Goal: Task Accomplishment & Management: Manage account settings

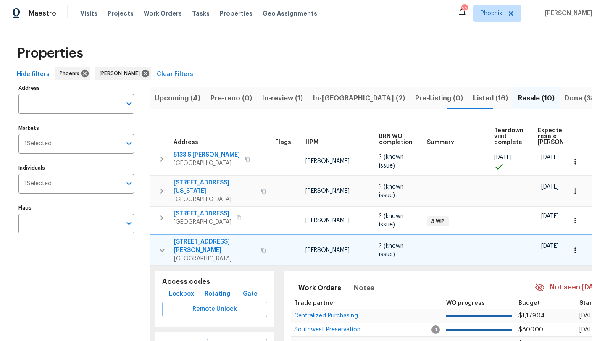
scroll to position [31, 0]
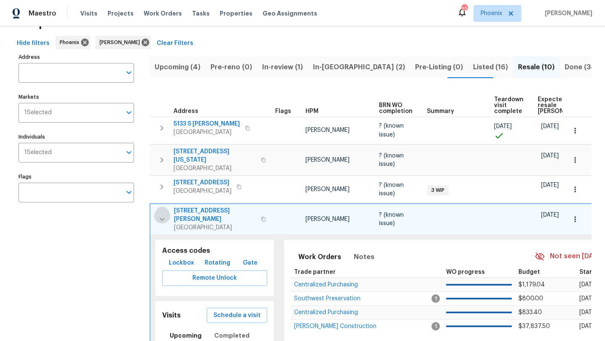
click at [162, 214] on icon "button" at bounding box center [162, 219] width 10 height 10
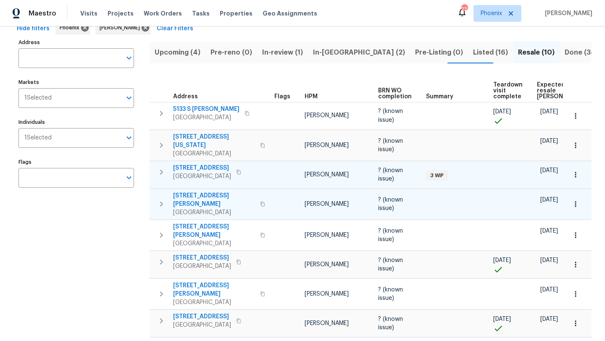
scroll to position [0, 0]
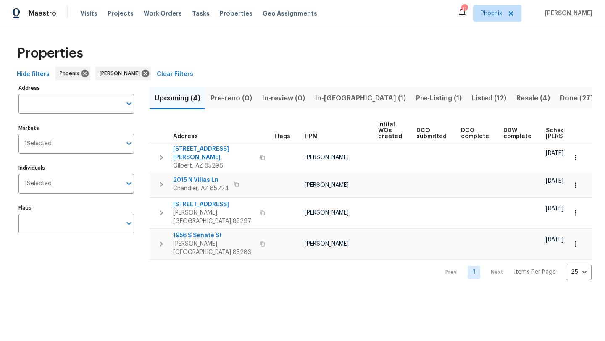
scroll to position [0, 102]
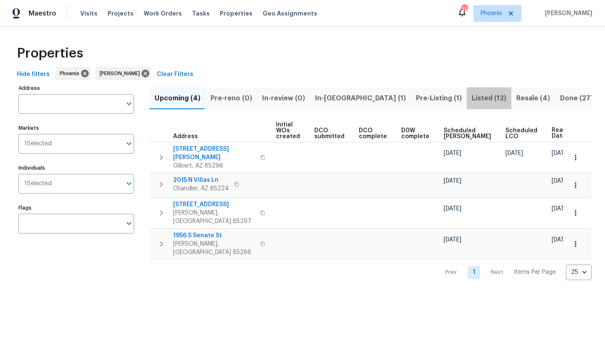
click at [471, 98] on span "Listed (12)" at bounding box center [488, 98] width 34 height 12
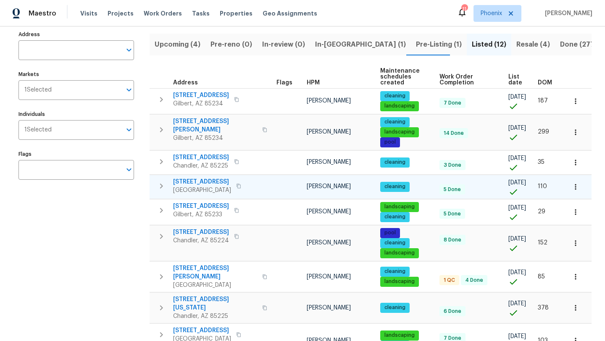
scroll to position [52, 0]
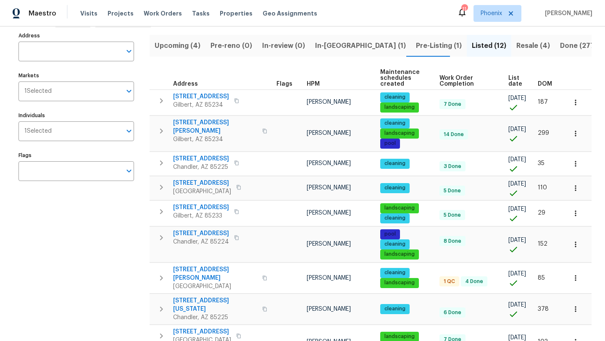
click at [416, 44] on span "Pre-Listing (1)" at bounding box center [439, 46] width 46 height 12
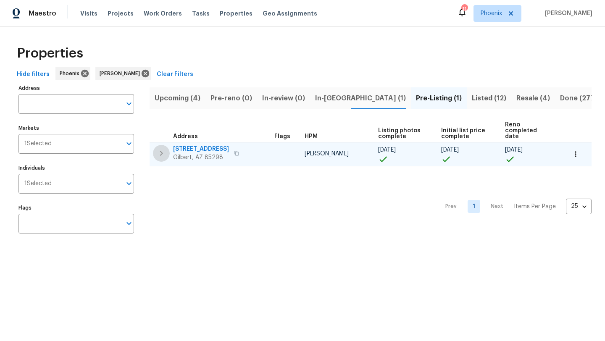
click at [162, 151] on icon "button" at bounding box center [161, 153] width 3 height 5
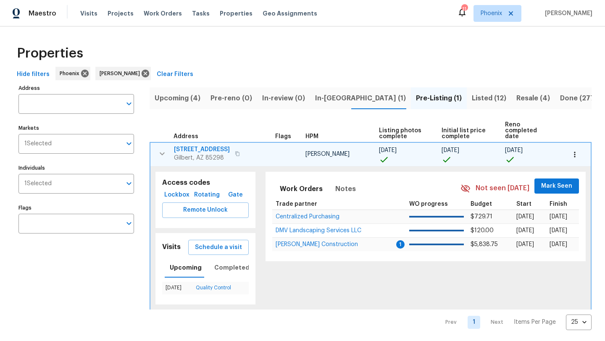
click at [184, 190] on span "Lockbox" at bounding box center [176, 195] width 23 height 10
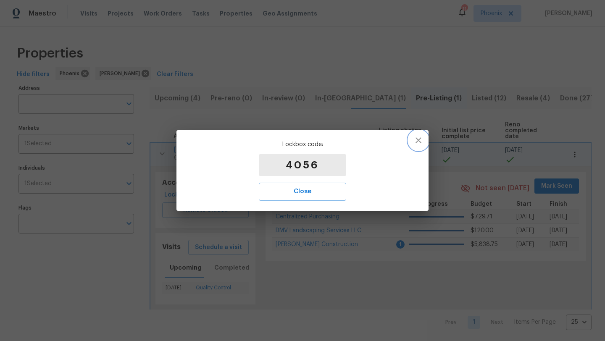
click at [422, 139] on icon "button" at bounding box center [418, 140] width 10 height 10
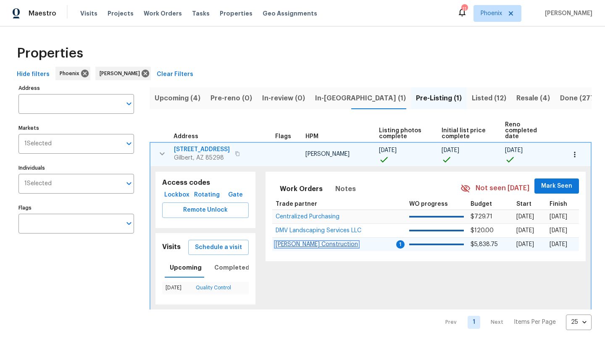
click at [310, 241] on span "Strasser Construction" at bounding box center [316, 244] width 82 height 6
click at [159, 149] on icon "button" at bounding box center [162, 154] width 10 height 10
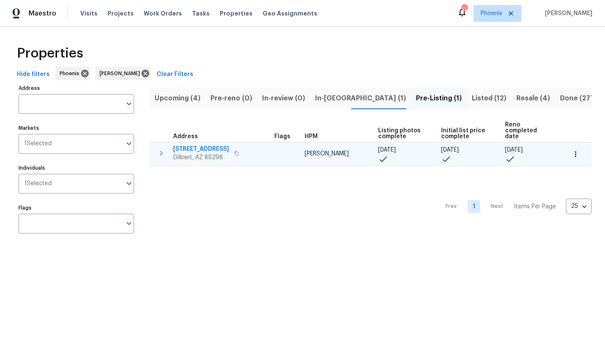
click at [328, 99] on span "In-reno (1)" at bounding box center [360, 98] width 91 height 12
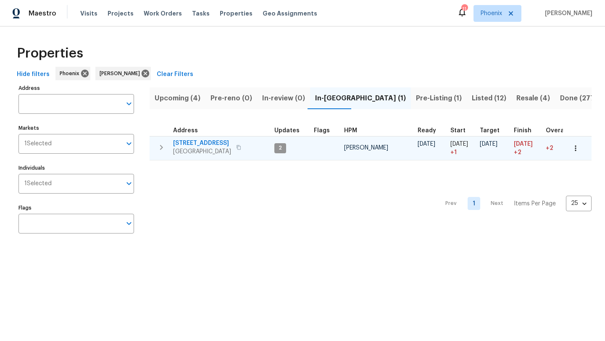
click at [161, 147] on icon "button" at bounding box center [161, 147] width 3 height 5
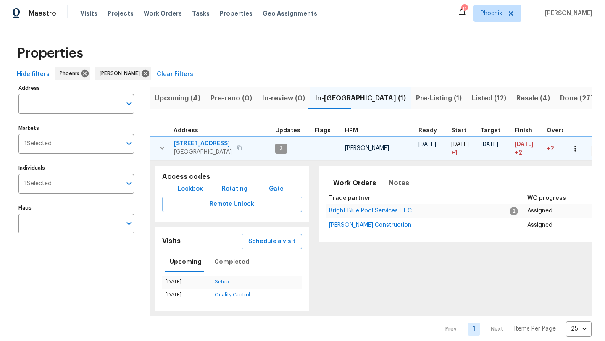
scroll to position [9, 0]
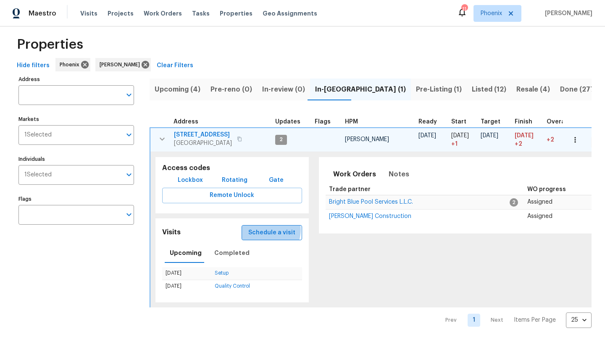
click at [269, 230] on span "Schedule a visit" at bounding box center [271, 233] width 47 height 10
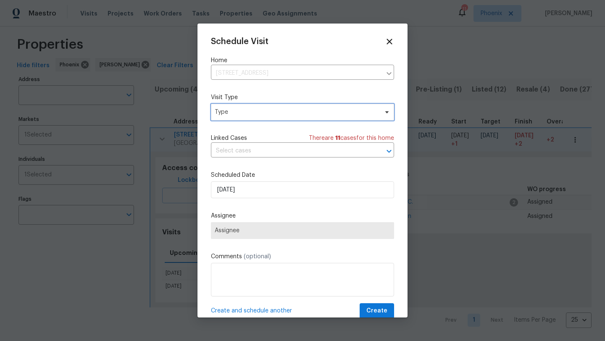
click at [254, 115] on span "Type" at bounding box center [296, 112] width 163 height 8
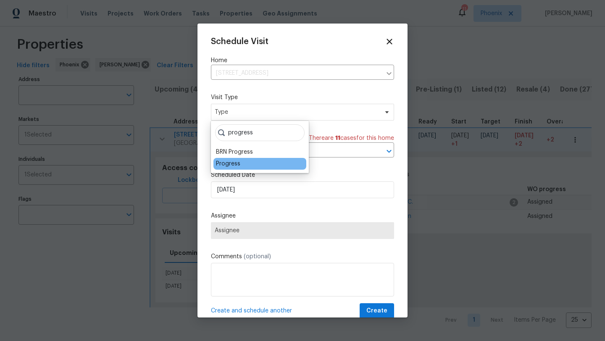
type input "progress"
click at [235, 164] on div "Progress" at bounding box center [228, 164] width 24 height 8
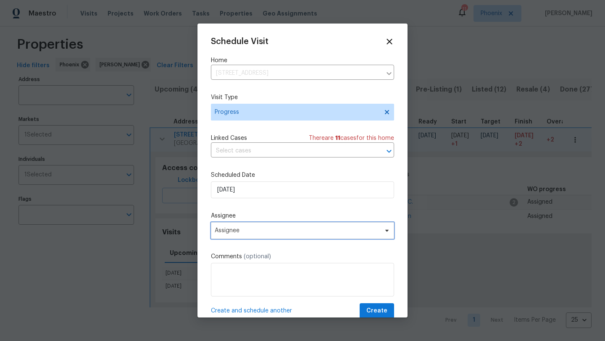
click at [268, 229] on span "Assignee" at bounding box center [297, 230] width 165 height 7
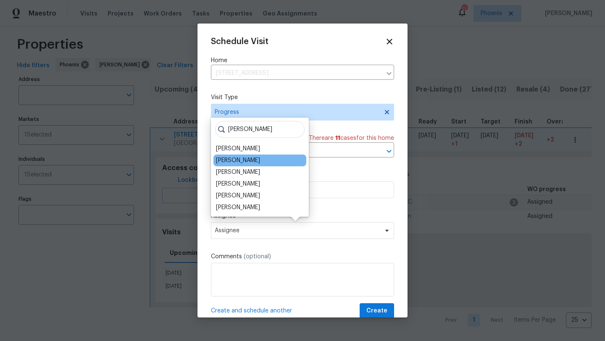
type input "scott"
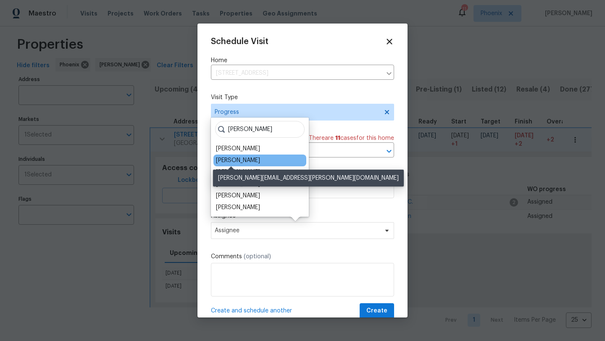
click at [238, 158] on div "[PERSON_NAME]" at bounding box center [238, 160] width 44 height 8
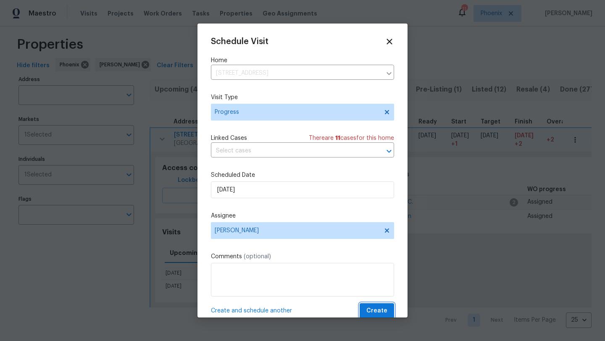
click at [380, 307] on span "Create" at bounding box center [376, 311] width 21 height 10
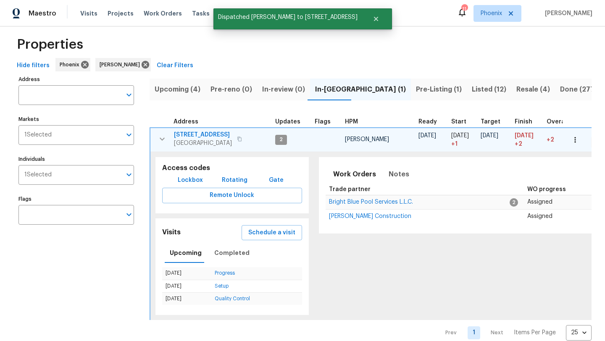
click at [162, 136] on icon "button" at bounding box center [162, 139] width 10 height 10
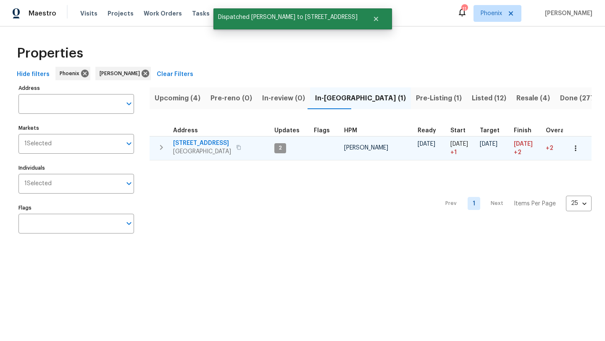
scroll to position [0, 0]
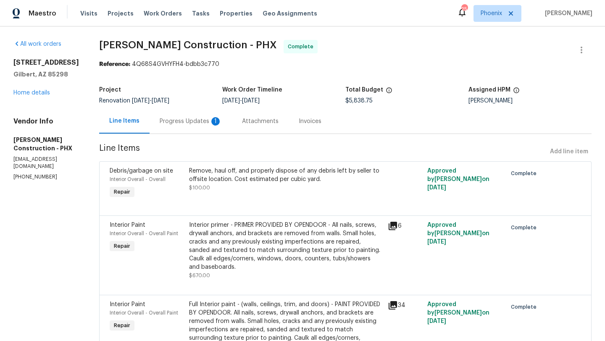
click at [185, 122] on div "Progress Updates 1" at bounding box center [191, 121] width 62 height 8
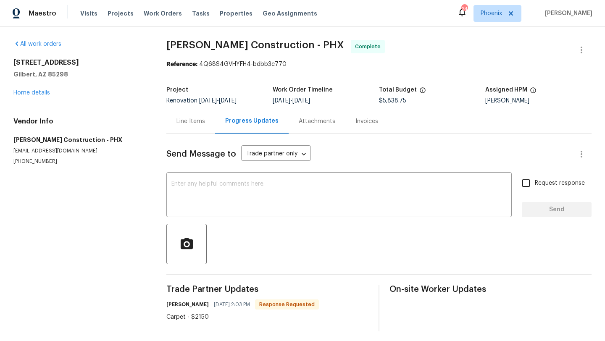
scroll to position [4, 0]
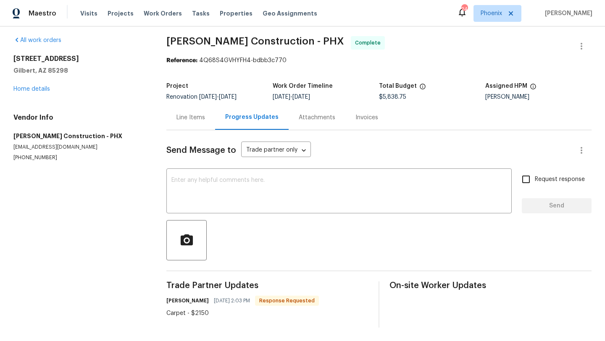
click at [194, 119] on div "Line Items" at bounding box center [190, 117] width 29 height 8
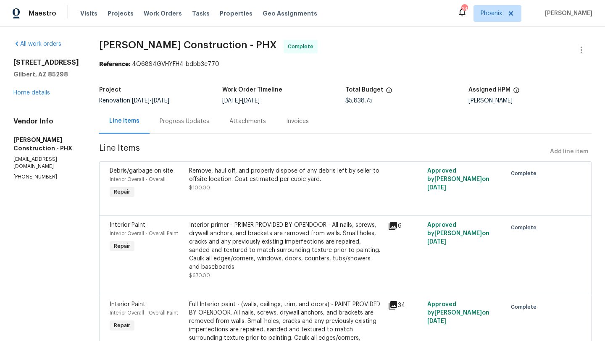
click at [189, 123] on div "Progress Updates" at bounding box center [185, 121] width 50 height 8
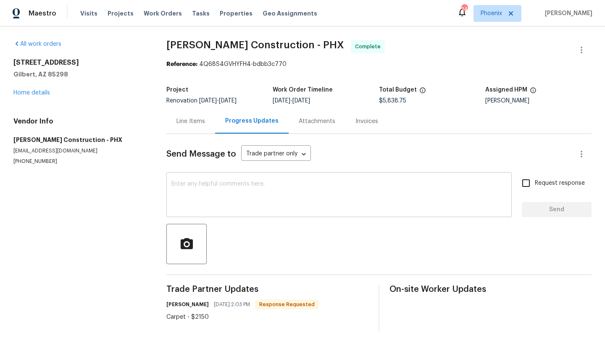
click at [210, 210] on textarea at bounding box center [338, 195] width 335 height 29
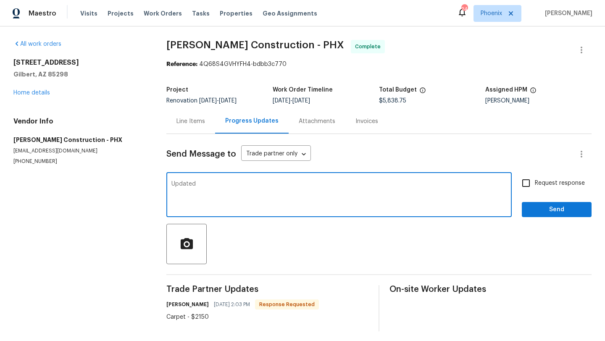
type textarea "Updated"
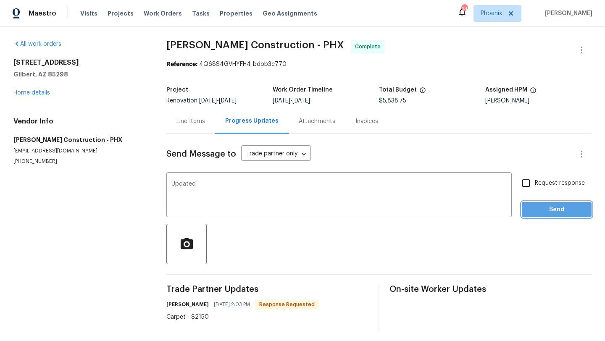
click at [569, 212] on span "Send" at bounding box center [556, 209] width 56 height 10
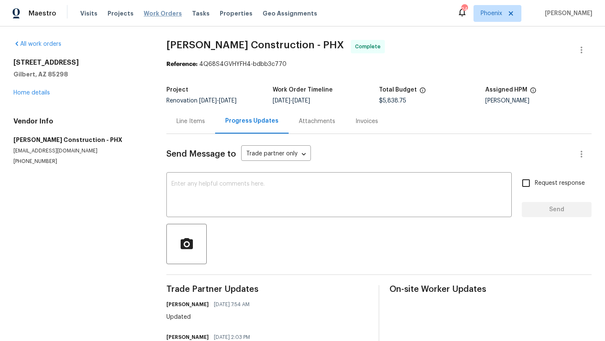
click at [150, 13] on span "Work Orders" at bounding box center [163, 13] width 38 height 8
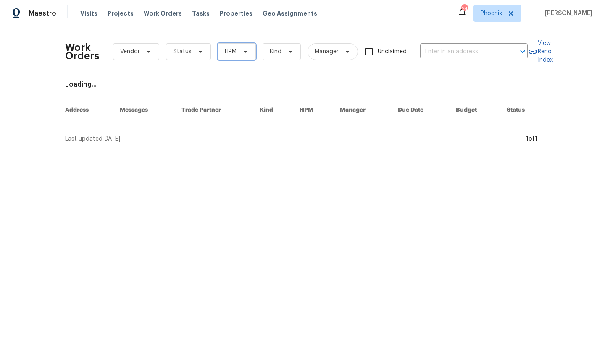
click at [246, 56] on span "HPM" at bounding box center [236, 51] width 38 height 17
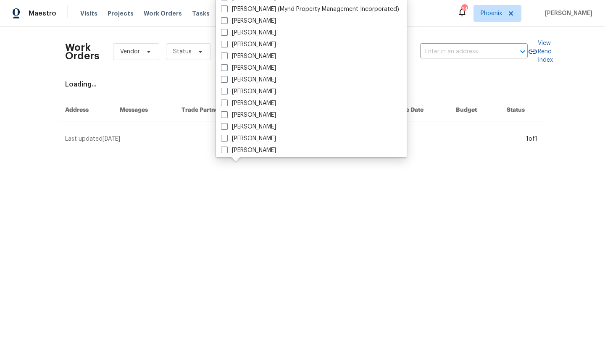
scroll to position [504, 0]
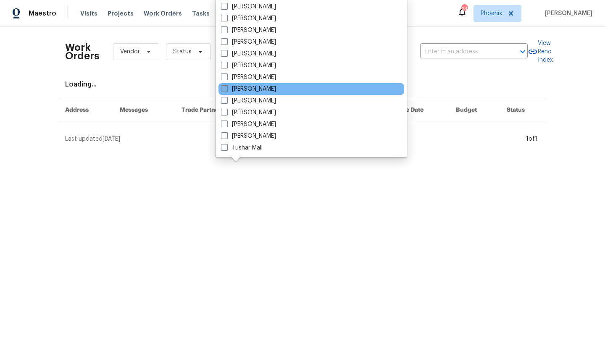
click at [223, 88] on span at bounding box center [224, 88] width 7 height 7
click at [223, 88] on input "[PERSON_NAME]" at bounding box center [223, 87] width 5 height 5
checkbox input "true"
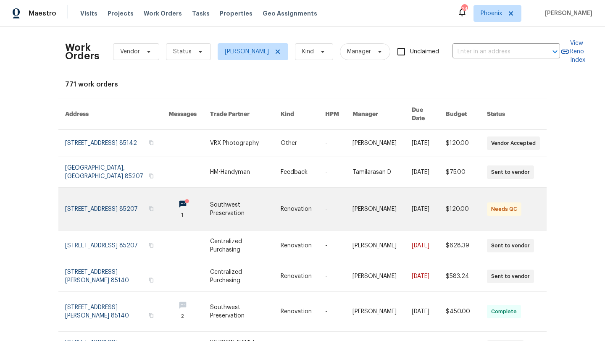
click at [83, 199] on link at bounding box center [116, 209] width 103 height 42
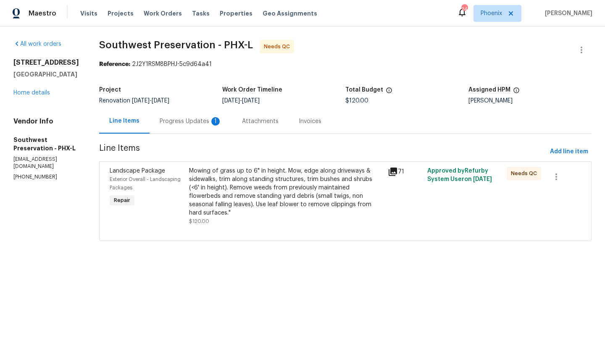
click at [191, 121] on div "Progress Updates 1" at bounding box center [191, 121] width 62 height 8
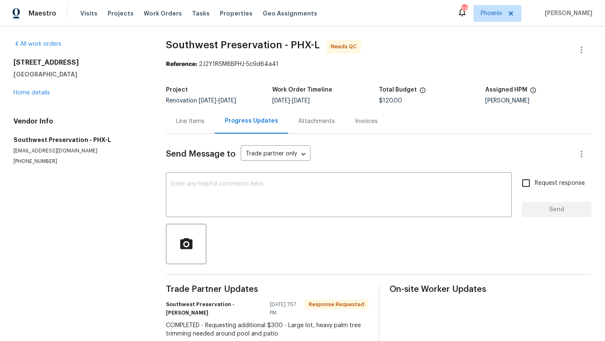
scroll to position [12, 0]
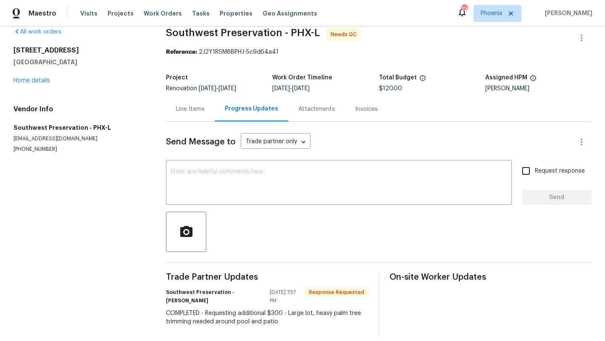
click at [196, 112] on div "Line Items" at bounding box center [190, 109] width 29 height 8
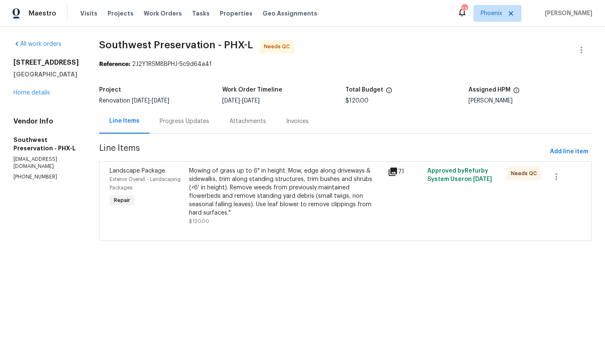
click at [246, 191] on div "Mowing of grass up to 6" in height. Mow, edge along driveways & sidewalks, trim…" at bounding box center [286, 192] width 194 height 50
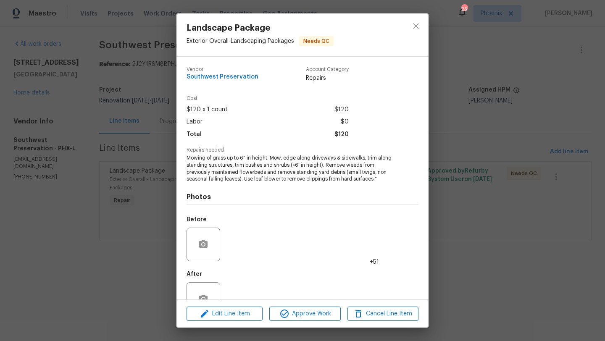
scroll to position [25, 0]
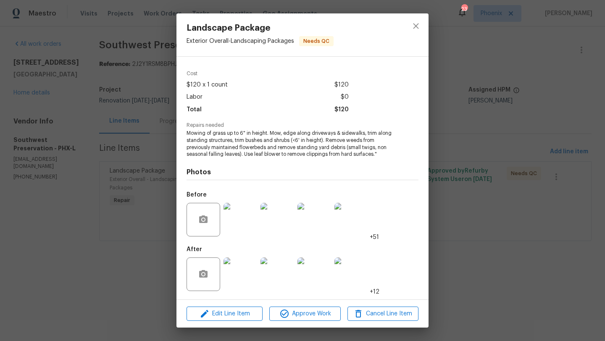
click at [243, 282] on img at bounding box center [240, 274] width 34 height 34
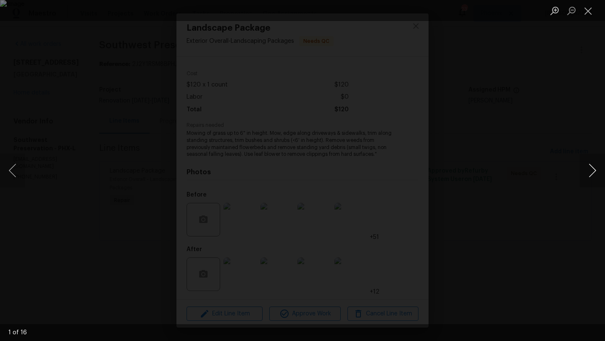
click at [592, 169] on button "Next image" at bounding box center [591, 171] width 25 height 34
click at [594, 169] on button "Next image" at bounding box center [591, 171] width 25 height 34
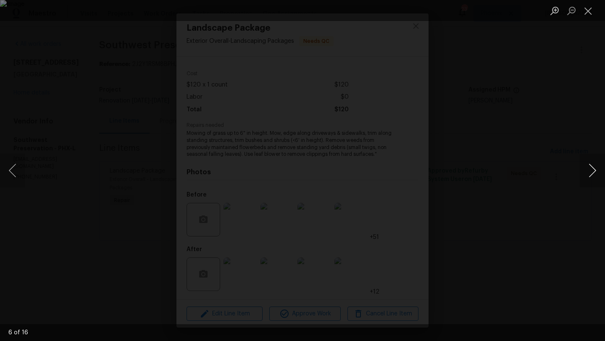
click at [594, 169] on button "Next image" at bounding box center [591, 171] width 25 height 34
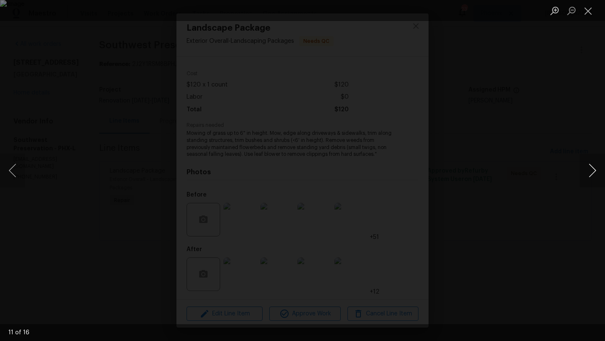
click at [594, 169] on button "Next image" at bounding box center [591, 171] width 25 height 34
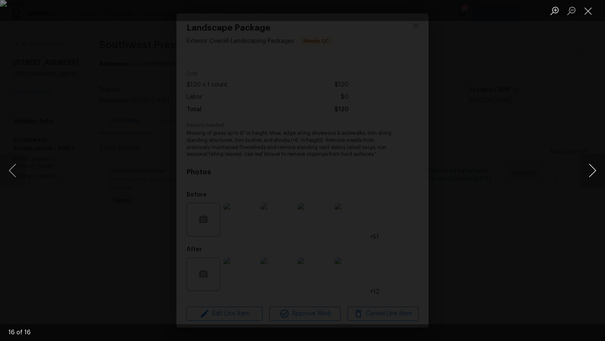
click at [594, 169] on button "Next image" at bounding box center [591, 171] width 25 height 34
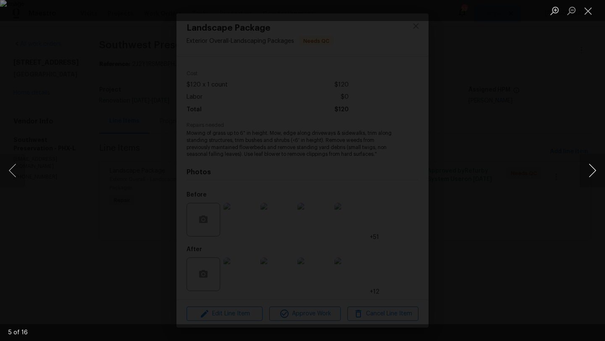
click at [594, 169] on button "Next image" at bounding box center [591, 171] width 25 height 34
click at [589, 12] on button "Close lightbox" at bounding box center [587, 10] width 17 height 15
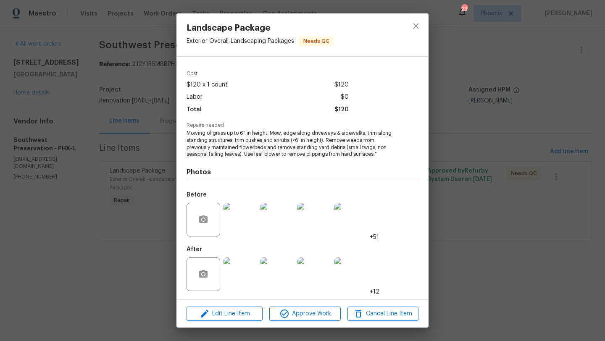
click at [245, 273] on img at bounding box center [240, 274] width 34 height 34
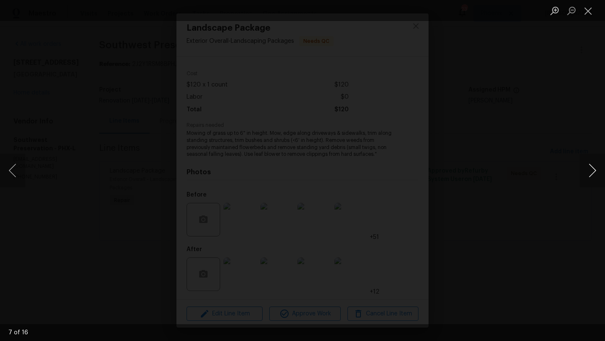
click at [596, 170] on button "Next image" at bounding box center [591, 171] width 25 height 34
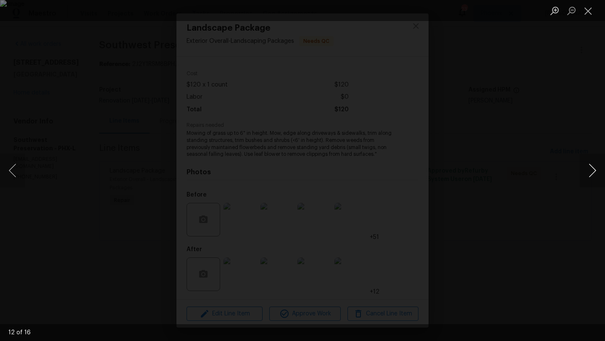
click at [596, 170] on button "Next image" at bounding box center [591, 171] width 25 height 34
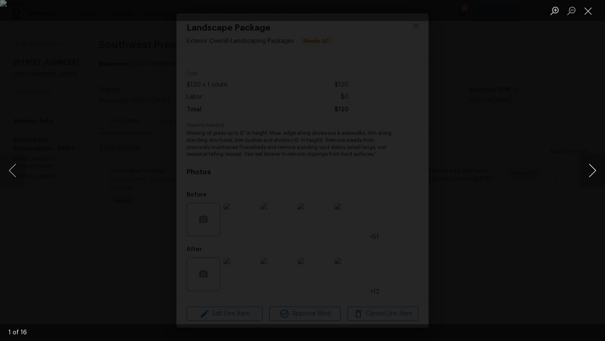
click at [596, 170] on button "Next image" at bounding box center [591, 171] width 25 height 34
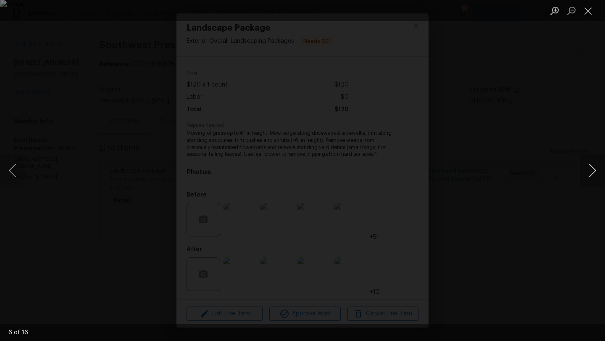
click at [596, 170] on button "Next image" at bounding box center [591, 171] width 25 height 34
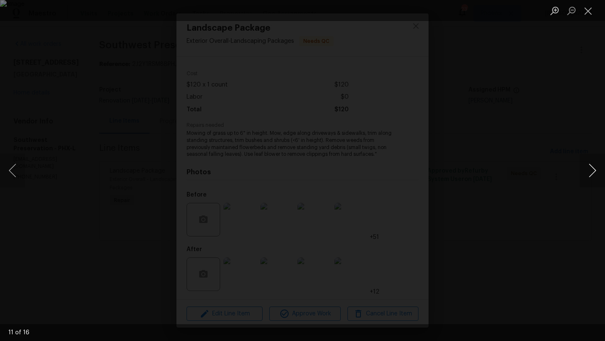
click at [596, 170] on button "Next image" at bounding box center [591, 171] width 25 height 34
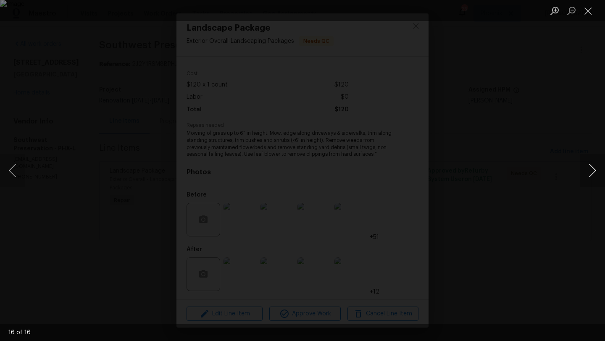
click at [596, 170] on button "Next image" at bounding box center [591, 171] width 25 height 34
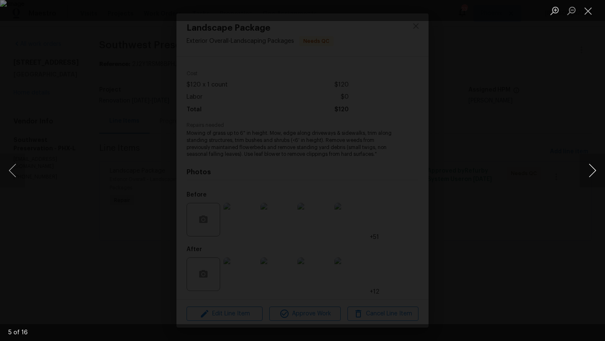
click at [596, 170] on button "Next image" at bounding box center [591, 171] width 25 height 34
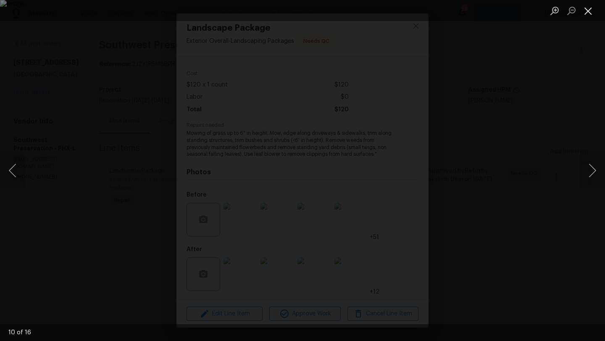
click at [592, 9] on button "Close lightbox" at bounding box center [587, 10] width 17 height 15
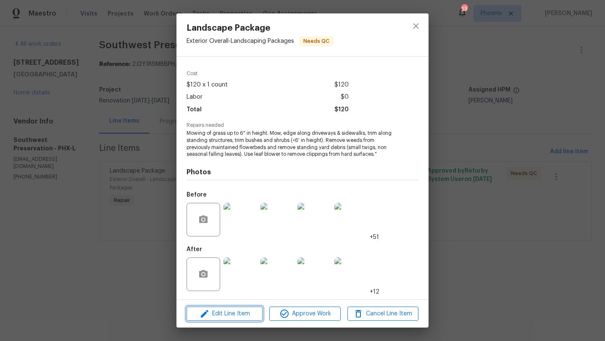
click at [237, 316] on span "Edit Line Item" at bounding box center [224, 314] width 71 height 10
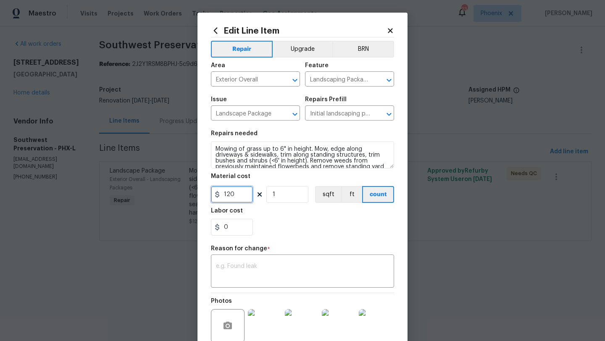
click at [239, 196] on input "120" at bounding box center [232, 194] width 42 height 17
type input "420"
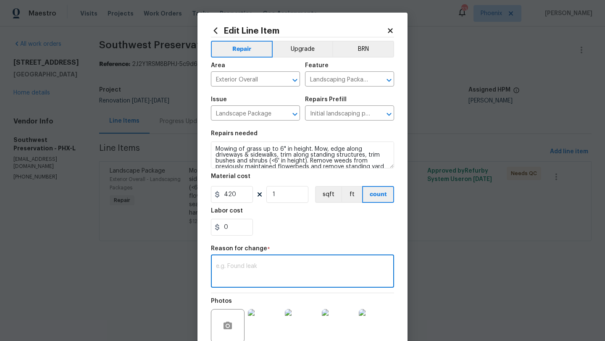
click at [254, 271] on textarea at bounding box center [302, 272] width 173 height 18
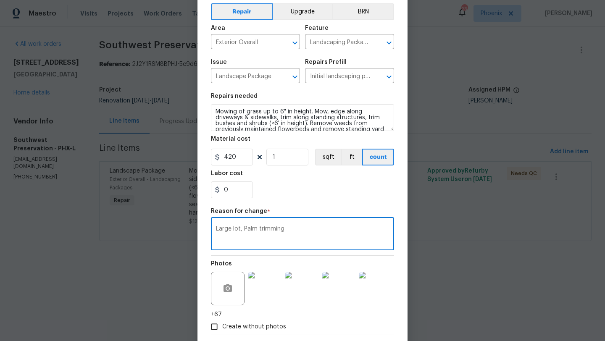
scroll to position [81, 0]
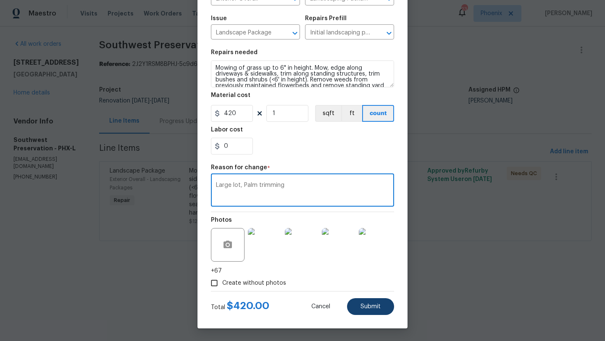
type textarea "Large lot, Palm trimming"
click at [366, 307] on span "Submit" at bounding box center [370, 307] width 20 height 6
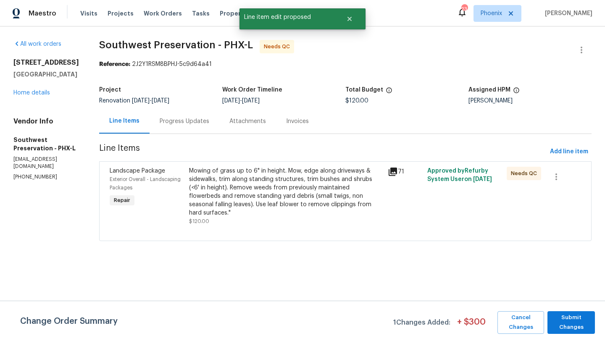
scroll to position [0, 0]
click at [577, 319] on span "Submit Changes" at bounding box center [570, 322] width 39 height 19
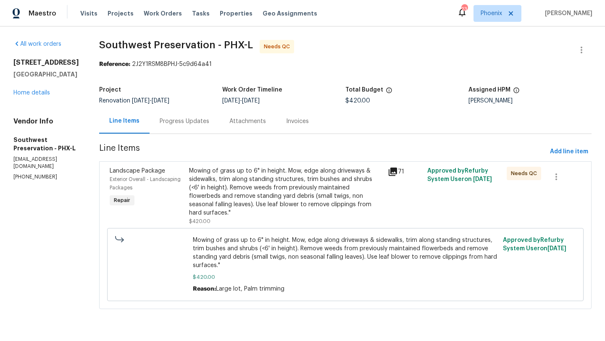
click at [285, 184] on div "Mowing of grass up to 6" in height. Mow, edge along driveways & sidewalks, trim…" at bounding box center [286, 192] width 194 height 50
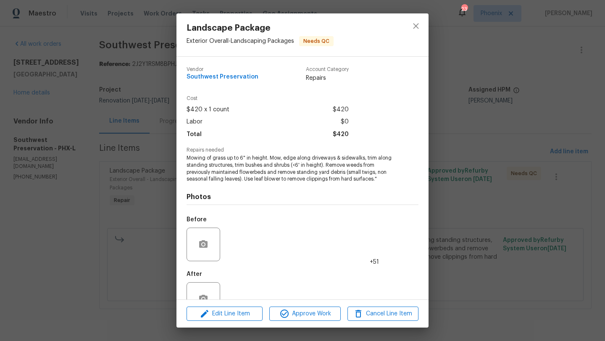
scroll to position [25, 0]
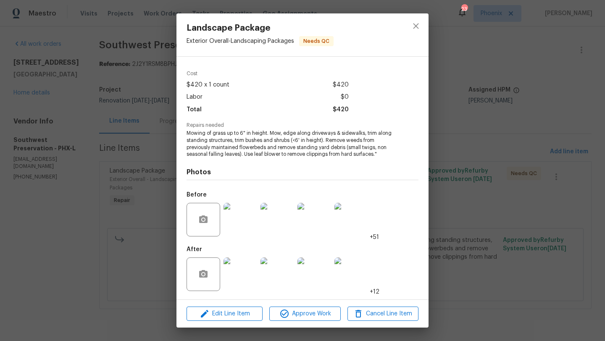
click at [490, 312] on div "Landscape Package Exterior Overall - Landscaping Packages Needs QC Vendor South…" at bounding box center [302, 170] width 605 height 341
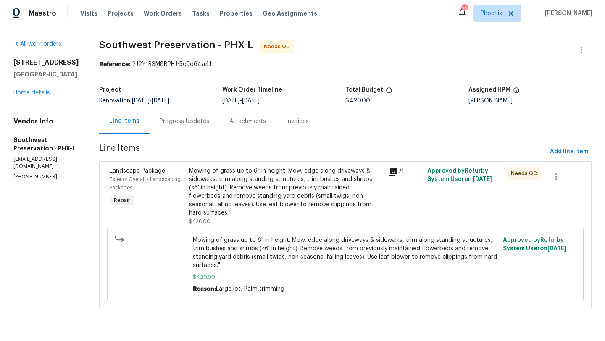
click at [235, 185] on div "Mowing of grass up to 6" in height. Mow, edge along driveways & sidewalks, trim…" at bounding box center [286, 192] width 194 height 50
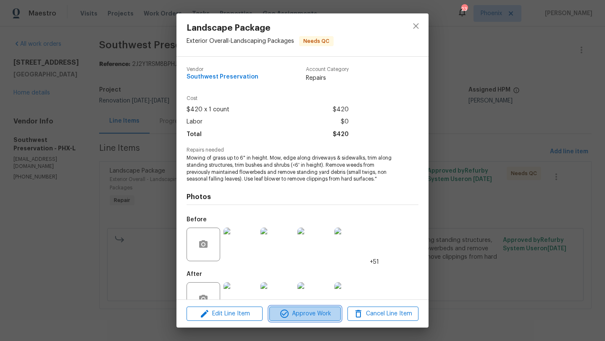
click at [309, 314] on span "Approve Work" at bounding box center [305, 314] width 66 height 10
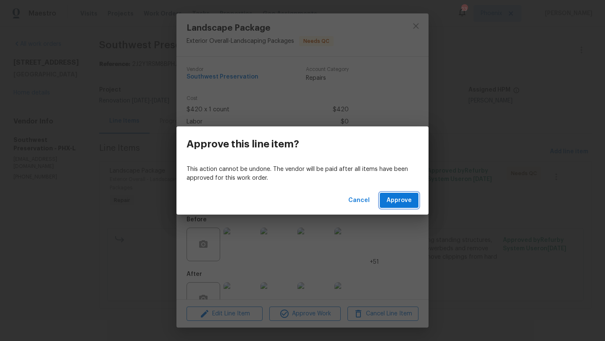
click at [406, 198] on span "Approve" at bounding box center [398, 200] width 25 height 10
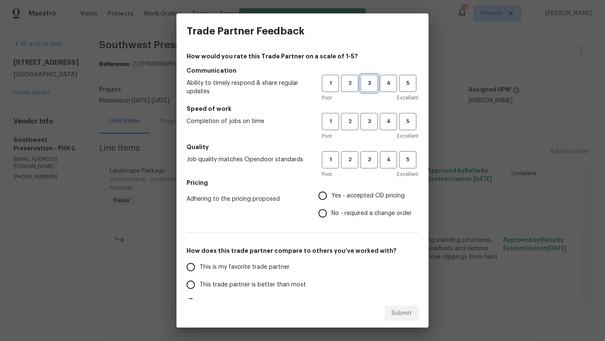
click at [371, 84] on span "3" at bounding box center [369, 84] width 16 height 10
click at [371, 112] on h5 "Speed of work" at bounding box center [302, 109] width 232 height 8
click at [366, 126] on span "3" at bounding box center [369, 122] width 16 height 10
click at [366, 163] on span "3" at bounding box center [369, 160] width 16 height 10
click at [325, 212] on input "No - required a change order" at bounding box center [323, 213] width 18 height 18
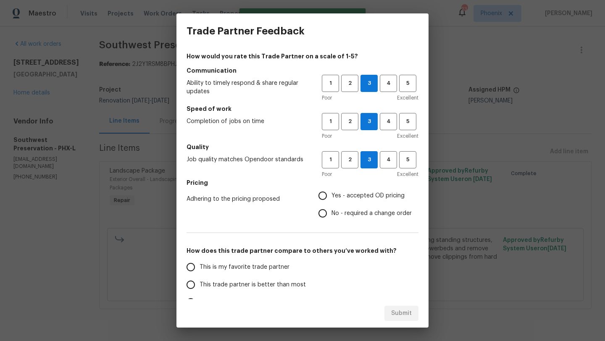
radio input "true"
click at [324, 192] on input "Yes - accepted OD pricing" at bounding box center [323, 196] width 18 height 18
radio input "true"
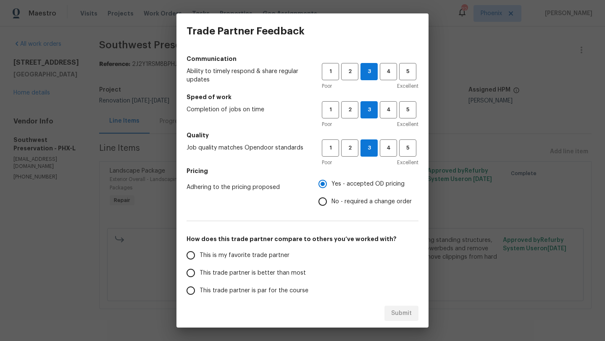
click at [191, 277] on input "This trade partner is better than most" at bounding box center [191, 273] width 18 height 18
click at [393, 316] on span "Submit" at bounding box center [401, 313] width 21 height 10
radio input "true"
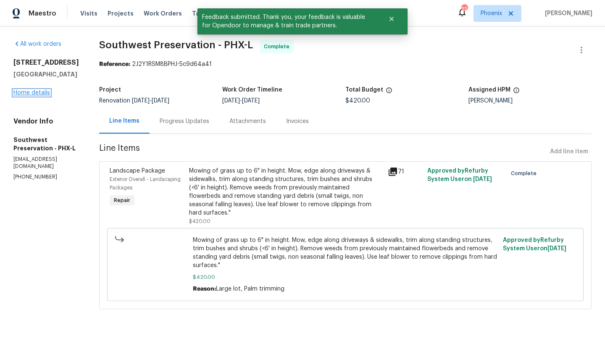
click at [42, 93] on link "Home details" at bounding box center [31, 93] width 37 height 6
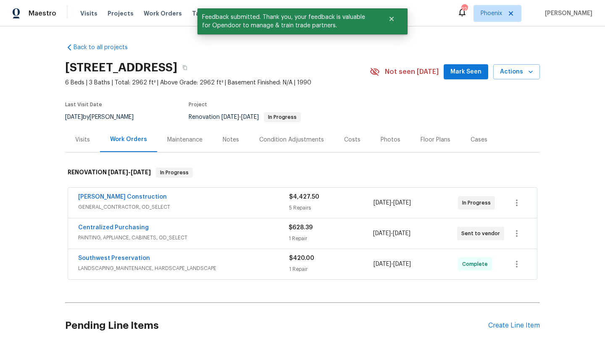
click at [352, 135] on div "Costs" at bounding box center [352, 139] width 37 height 25
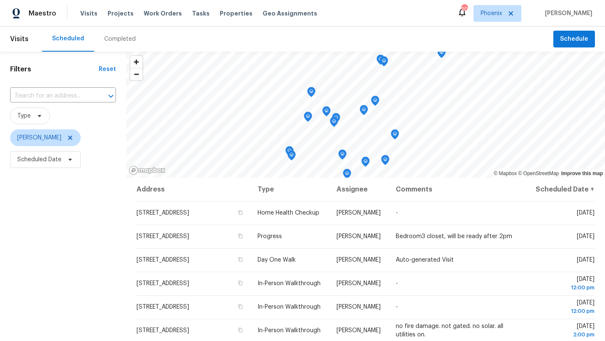
scroll to position [109, 0]
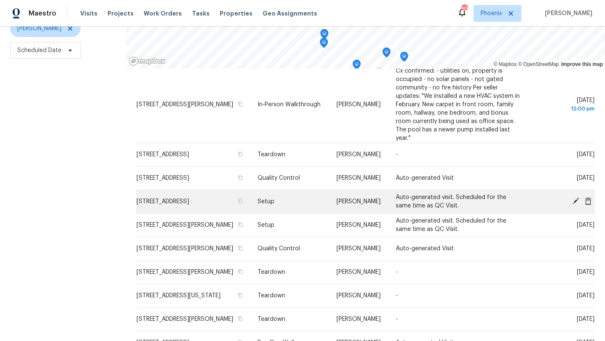
scroll to position [76, 0]
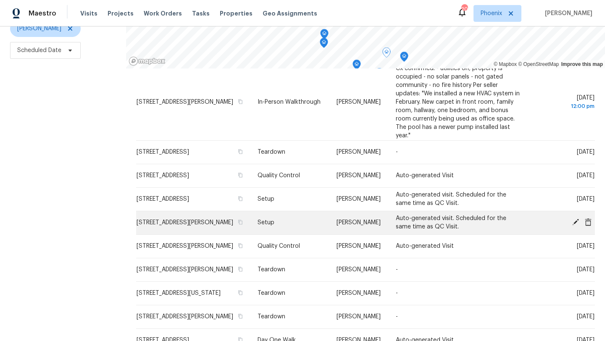
click at [576, 225] on icon at bounding box center [575, 222] width 7 height 7
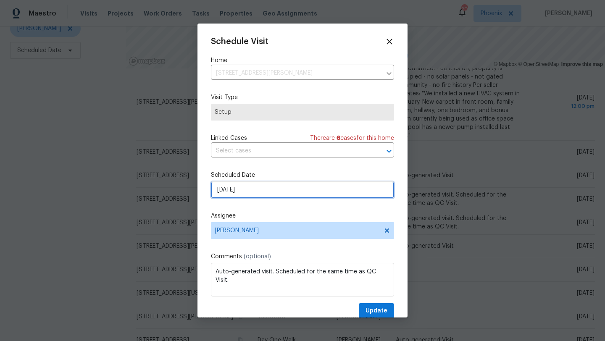
click at [285, 190] on input "10/15/2025" at bounding box center [302, 189] width 183 height 17
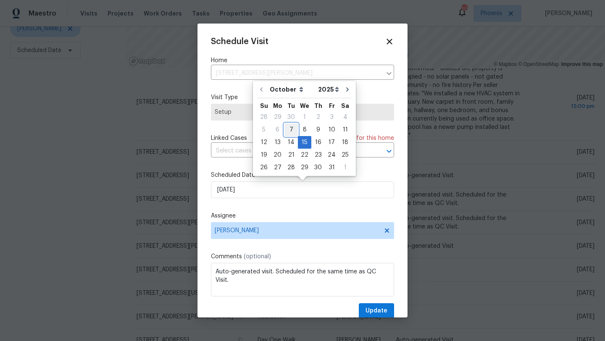
click at [292, 130] on div "7" at bounding box center [290, 130] width 13 height 12
type input "[DATE]"
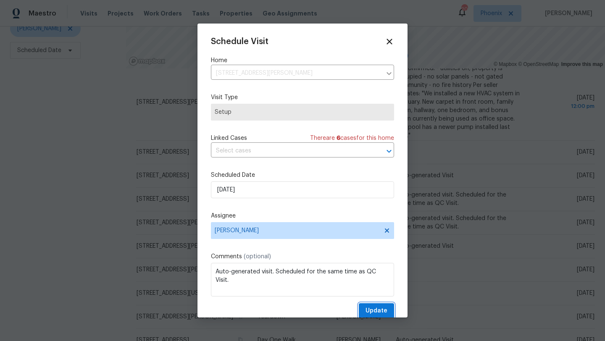
click at [377, 310] on span "Update" at bounding box center [376, 311] width 22 height 10
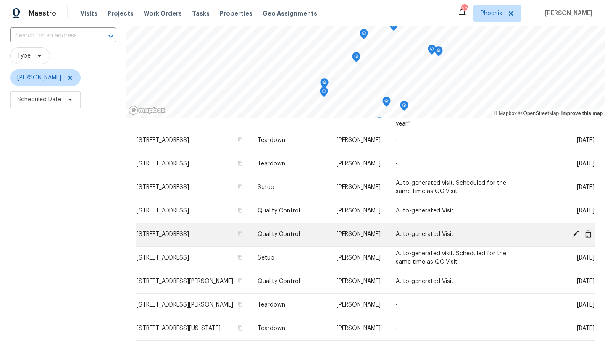
scroll to position [211, 0]
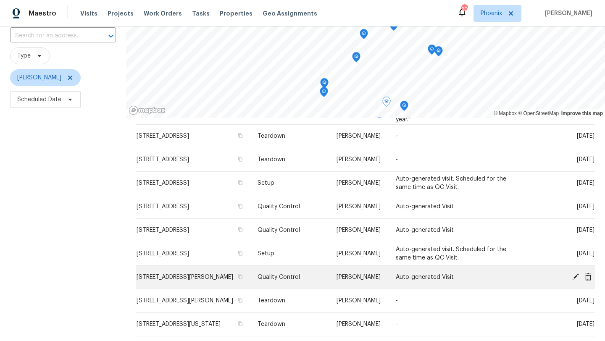
click at [574, 280] on icon at bounding box center [575, 276] width 7 height 7
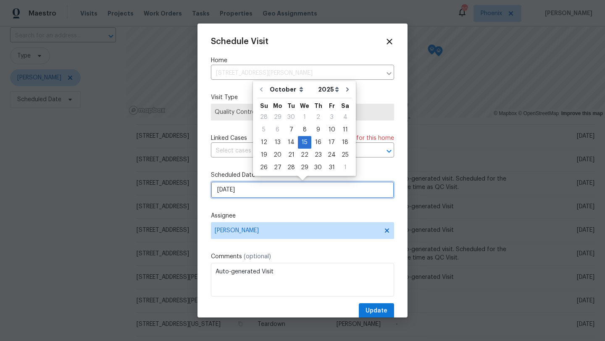
click at [277, 187] on input "[DATE]" at bounding box center [302, 189] width 183 height 17
click at [289, 128] on div "7" at bounding box center [290, 130] width 13 height 12
type input "[DATE]"
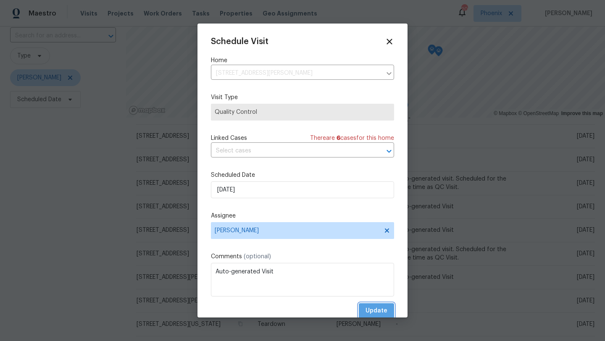
click at [379, 308] on span "Update" at bounding box center [376, 311] width 22 height 10
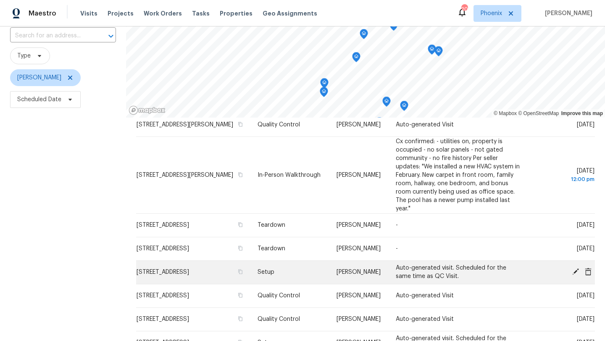
scroll to position [123, 0]
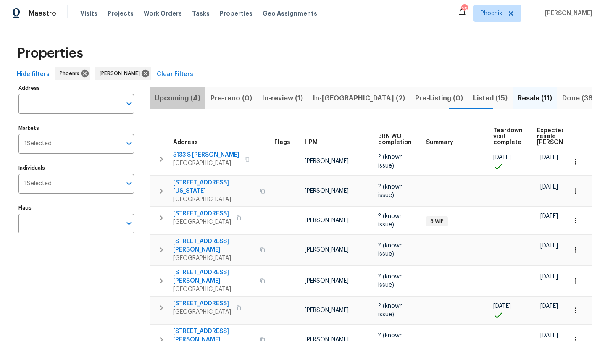
click at [178, 97] on span "Upcoming (4)" at bounding box center [177, 98] width 46 height 12
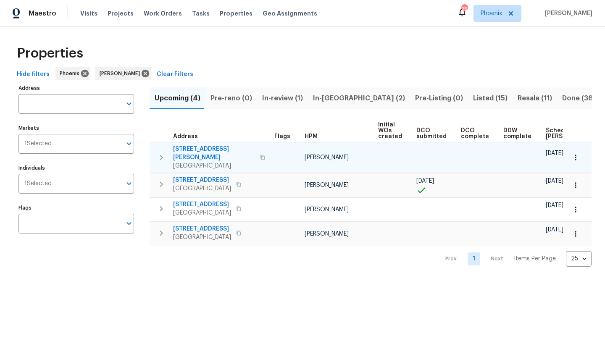
scroll to position [0, 92]
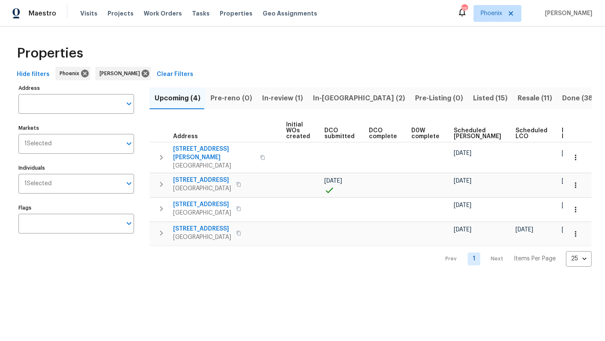
click at [561, 136] on span "Ready Date" at bounding box center [570, 134] width 18 height 12
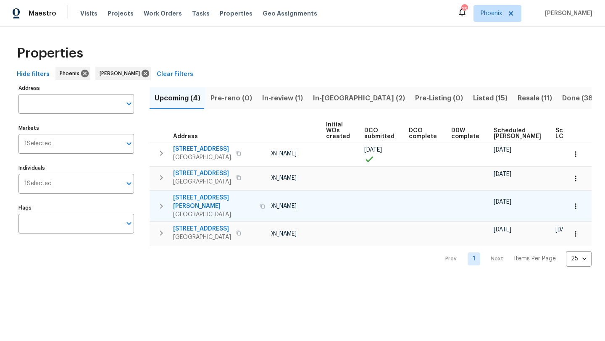
scroll to position [0, 102]
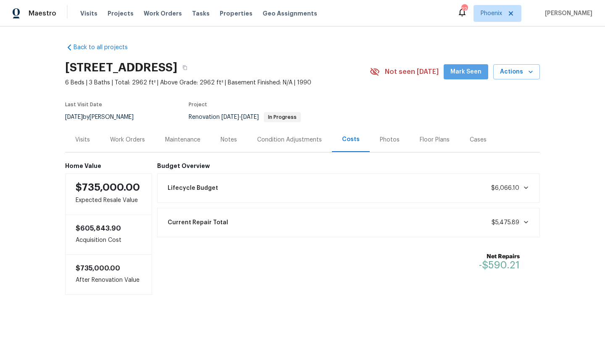
click at [469, 71] on span "Mark Seen" at bounding box center [465, 72] width 31 height 10
click at [163, 17] on span "Work Orders" at bounding box center [163, 13] width 38 height 8
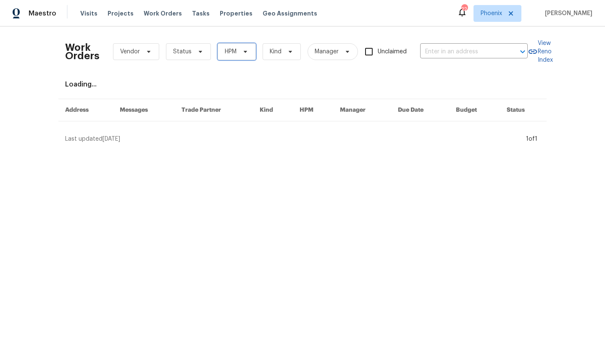
click at [243, 54] on icon at bounding box center [245, 51] width 7 height 7
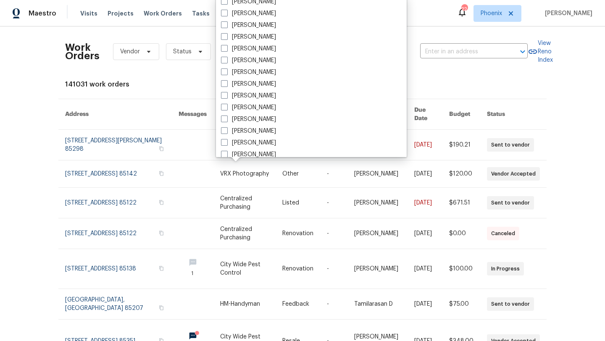
scroll to position [504, 0]
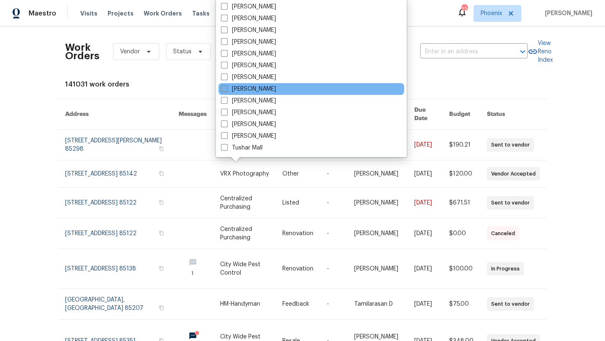
click at [227, 90] on span at bounding box center [224, 88] width 7 height 7
click at [226, 90] on input "[PERSON_NAME]" at bounding box center [223, 87] width 5 height 5
checkbox input "true"
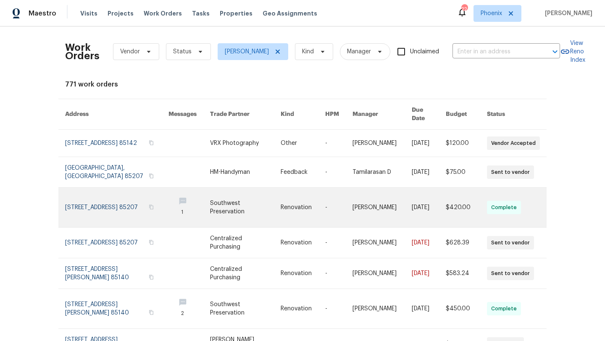
scroll to position [148, 0]
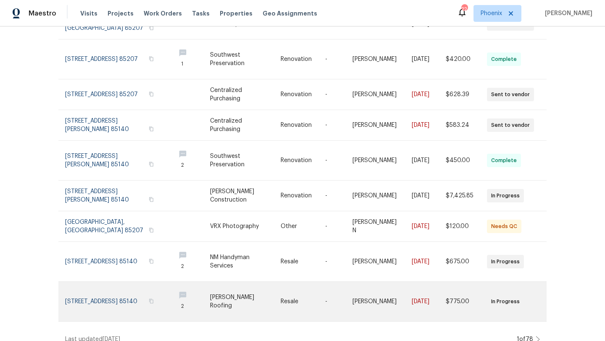
click at [88, 294] on link at bounding box center [116, 301] width 103 height 39
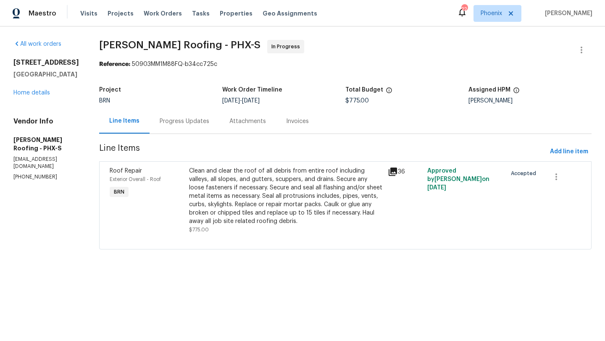
click at [194, 121] on div "Progress Updates" at bounding box center [185, 121] width 50 height 8
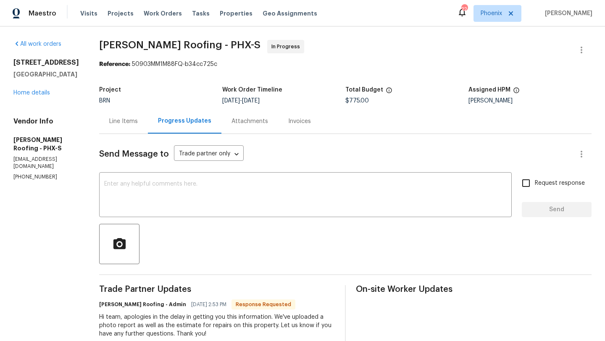
click at [123, 119] on div "Line Items" at bounding box center [123, 121] width 29 height 8
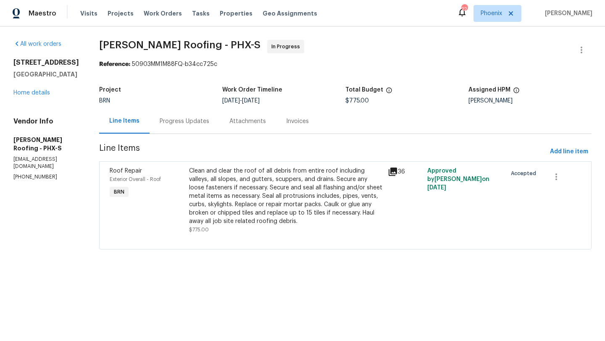
click at [246, 198] on div "Clean and clear the roof of all debris from entire roof including valleys, all …" at bounding box center [286, 196] width 194 height 59
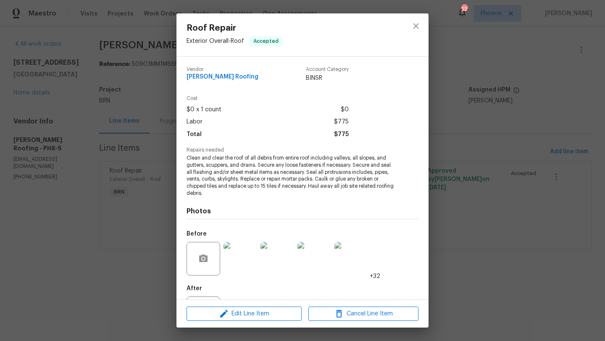
scroll to position [39, 0]
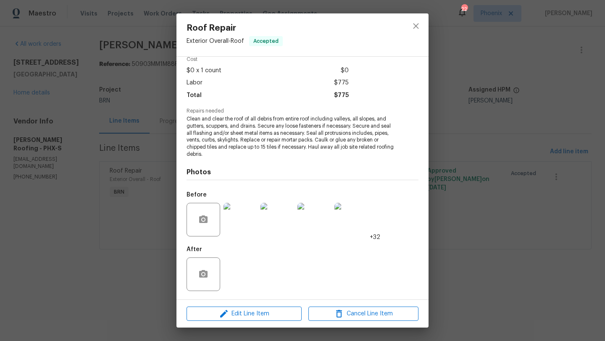
click at [240, 218] on img at bounding box center [240, 220] width 34 height 34
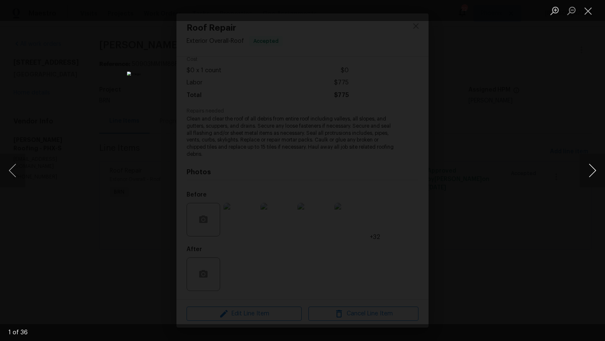
click at [592, 173] on button "Next image" at bounding box center [591, 171] width 25 height 34
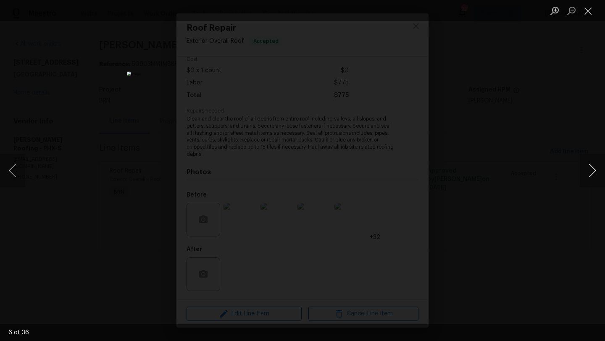
click at [592, 173] on button "Next image" at bounding box center [591, 171] width 25 height 34
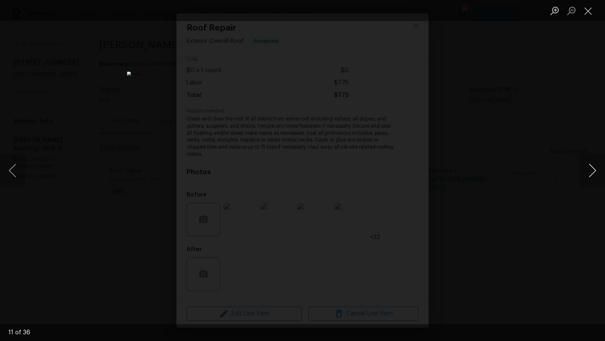
click at [592, 173] on button "Next image" at bounding box center [591, 171] width 25 height 34
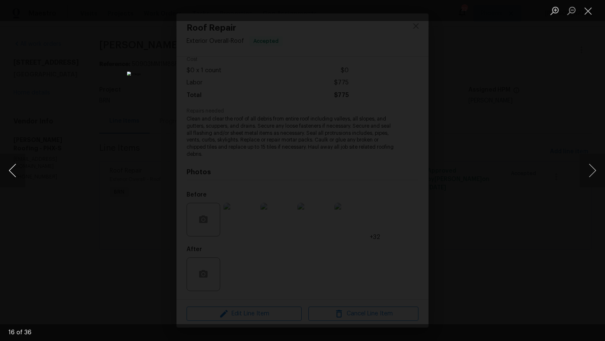
click at [10, 171] on button "Previous image" at bounding box center [12, 171] width 25 height 34
click at [597, 171] on button "Next image" at bounding box center [591, 171] width 25 height 34
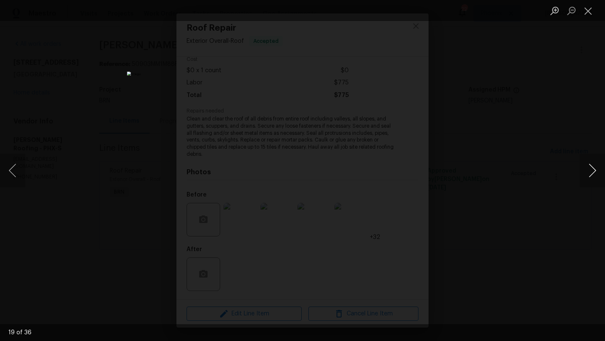
click at [597, 171] on button "Next image" at bounding box center [591, 171] width 25 height 34
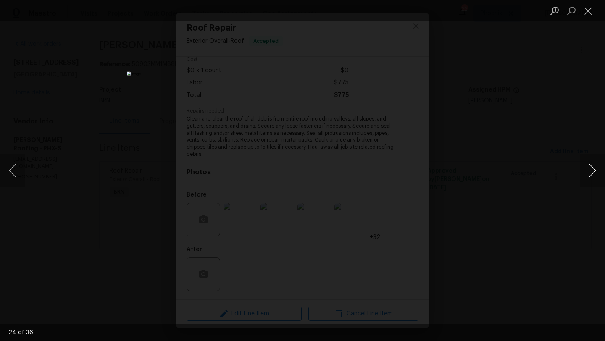
click at [597, 171] on button "Next image" at bounding box center [591, 171] width 25 height 34
click at [593, 168] on button "Next image" at bounding box center [591, 171] width 25 height 34
click at [592, 13] on button "Close lightbox" at bounding box center [587, 10] width 17 height 15
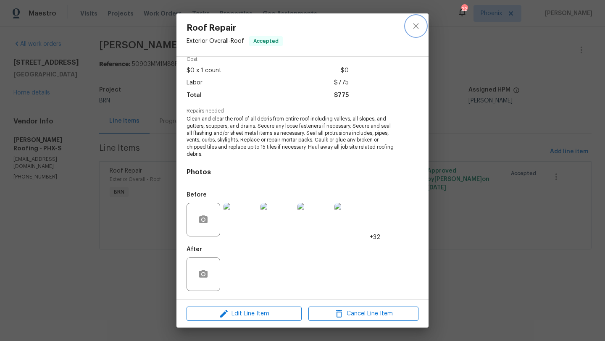
click at [417, 28] on icon "close" at bounding box center [415, 25] width 5 height 5
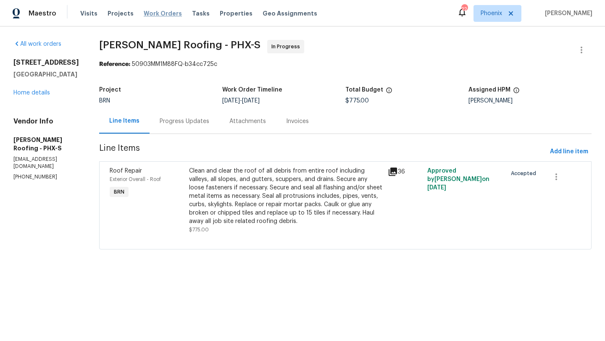
click at [154, 14] on span "Work Orders" at bounding box center [163, 13] width 38 height 8
